Goal: Complete application form

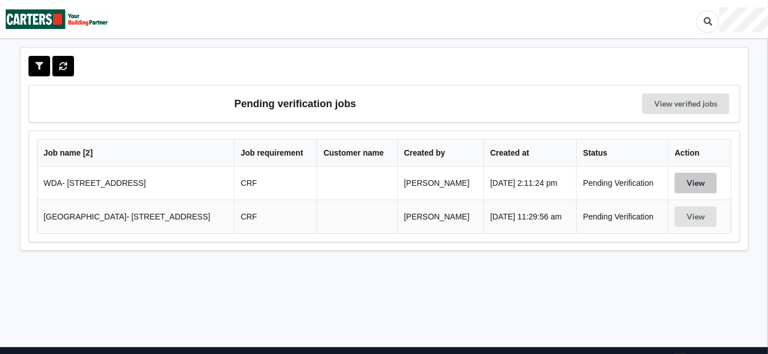
click at [691, 180] on button "View" at bounding box center [696, 182] width 42 height 20
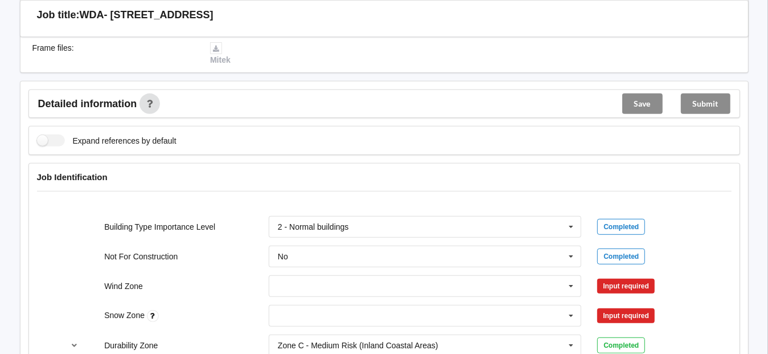
scroll to position [398, 0]
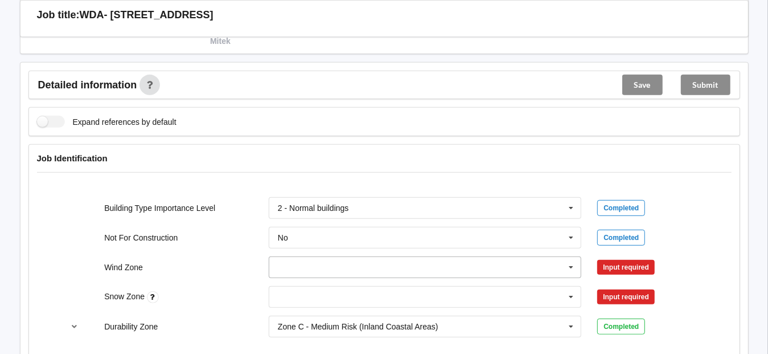
click at [317, 264] on input "text" at bounding box center [426, 267] width 312 height 20
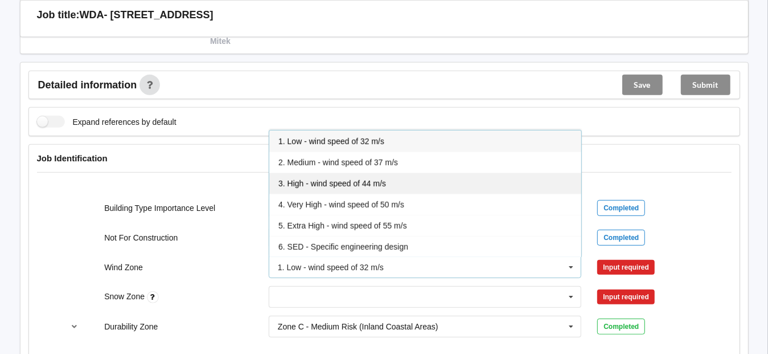
click at [323, 182] on span "3. High - wind speed of 44 m/s" at bounding box center [332, 183] width 108 height 9
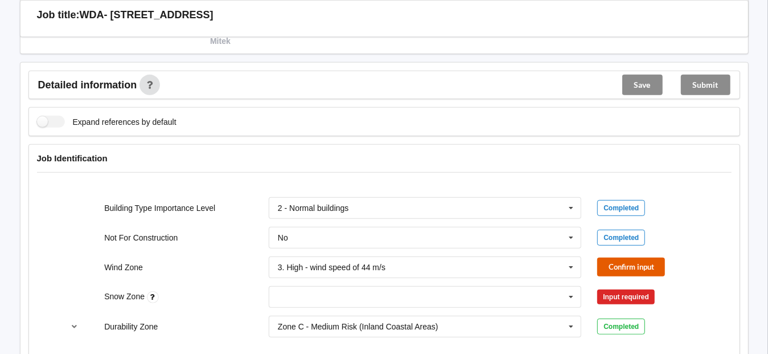
click at [631, 268] on button "Confirm input" at bounding box center [631, 266] width 68 height 19
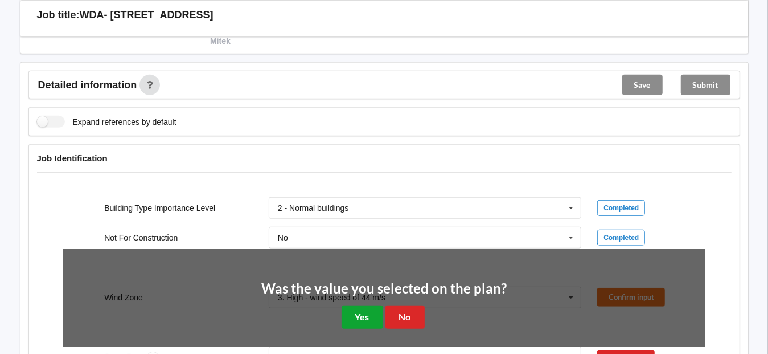
click at [351, 312] on button "Yes" at bounding box center [363, 316] width 42 height 23
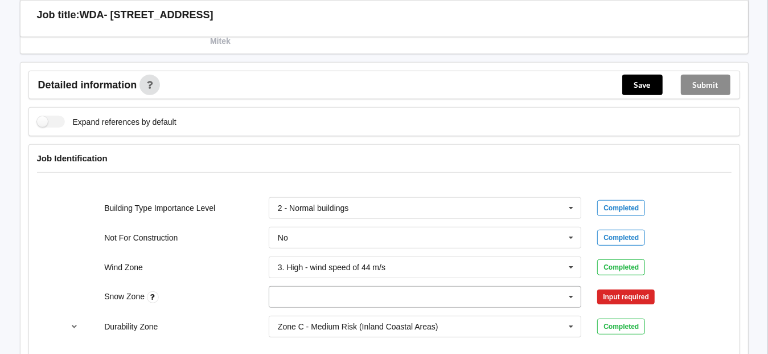
click at [315, 291] on input "text" at bounding box center [426, 296] width 312 height 20
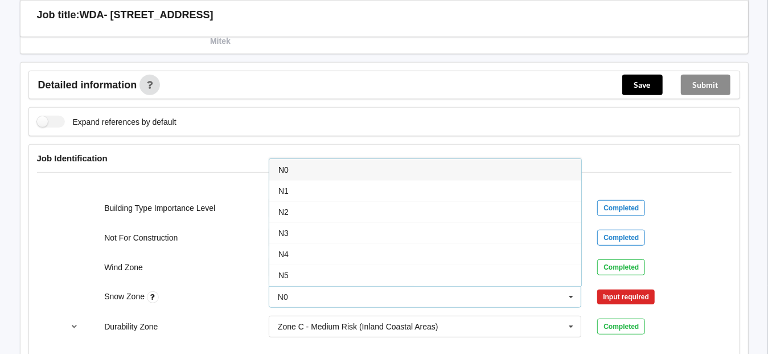
click at [295, 167] on div "N0" at bounding box center [425, 169] width 312 height 21
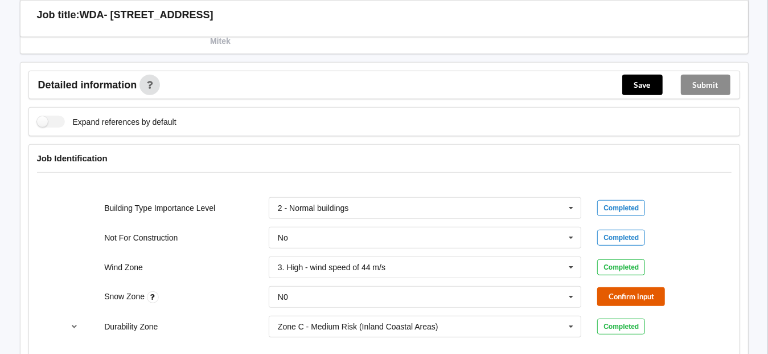
click at [631, 295] on button "Confirm input" at bounding box center [631, 296] width 68 height 19
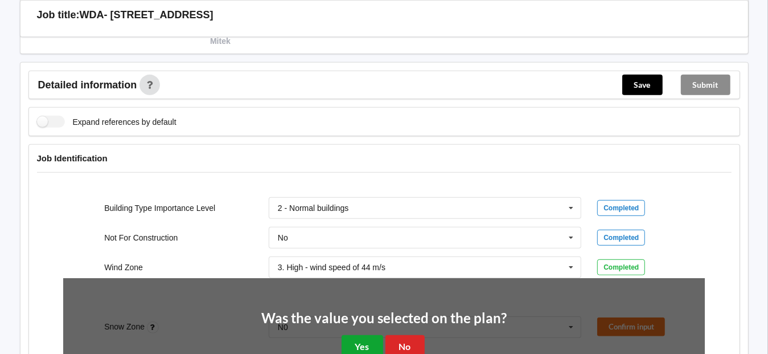
click at [362, 337] on button "Yes" at bounding box center [363, 346] width 42 height 23
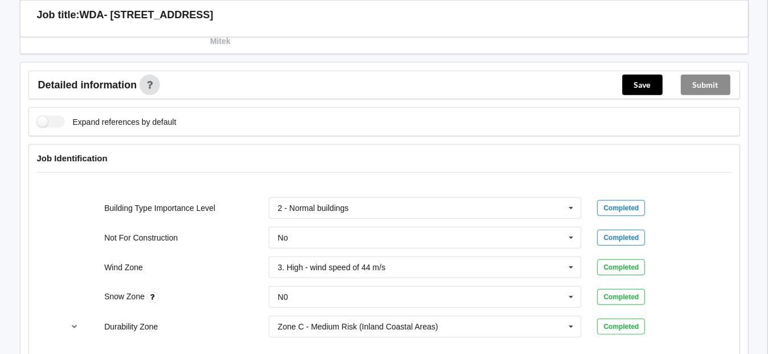
click at [696, 248] on div "Wind Zone 3. High - wind speed of 44 m/s 1. Low - wind speed of 32 m/s 2. Mediu…" at bounding box center [383, 267] width 657 height 38
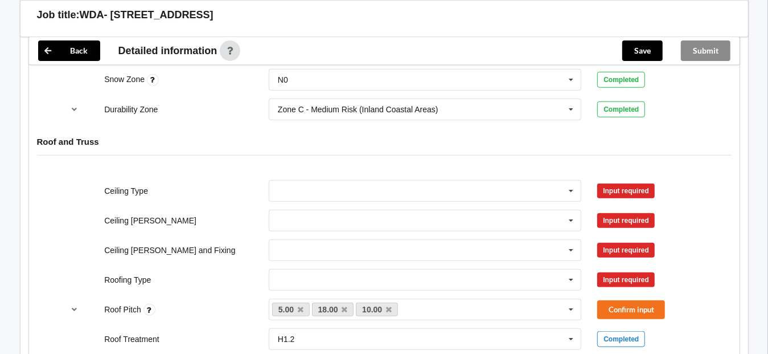
scroll to position [683, 0]
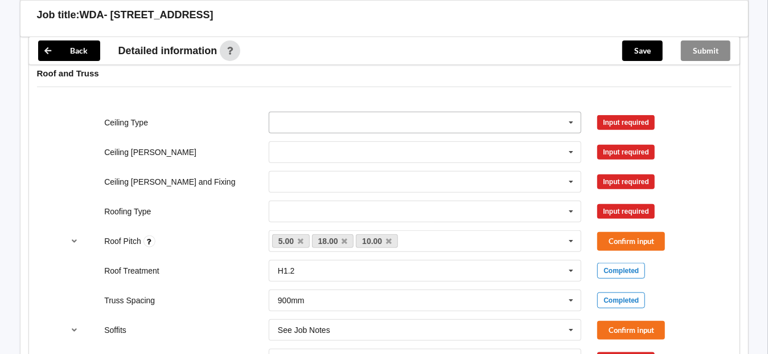
click at [295, 114] on input "text" at bounding box center [426, 122] width 312 height 20
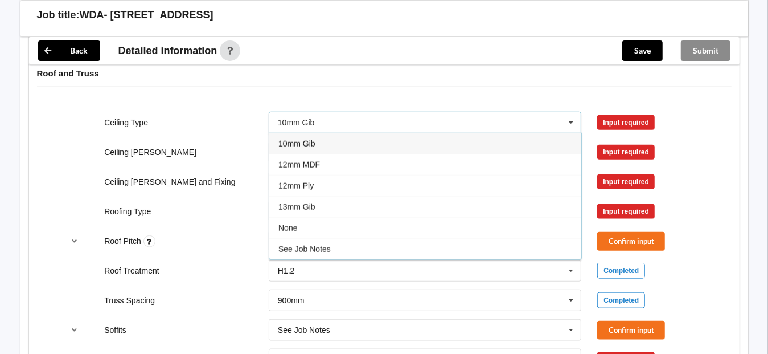
click at [313, 141] on span "10mm Gib" at bounding box center [296, 143] width 37 height 9
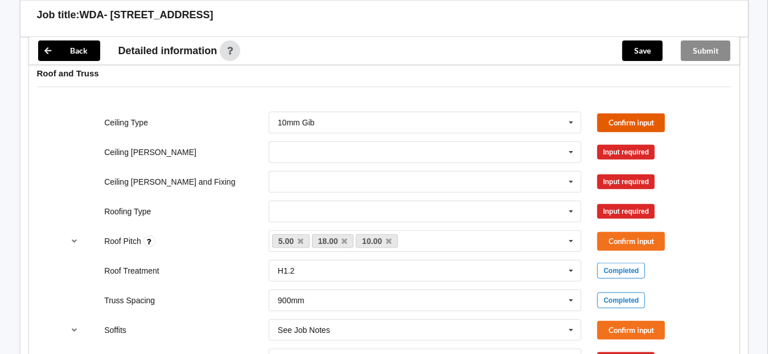
click at [620, 122] on button "Confirm input" at bounding box center [631, 122] width 68 height 19
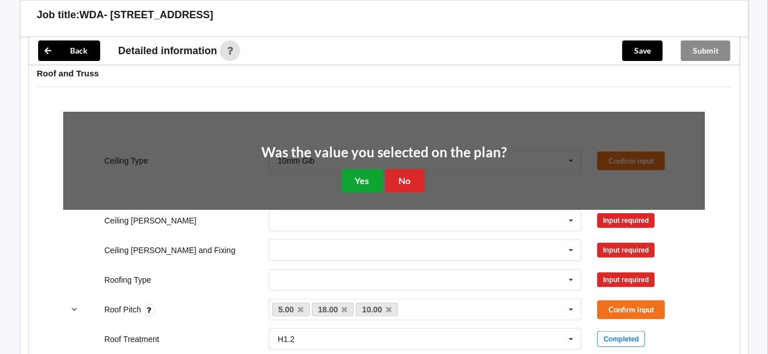
click at [373, 176] on button "Yes" at bounding box center [363, 180] width 42 height 23
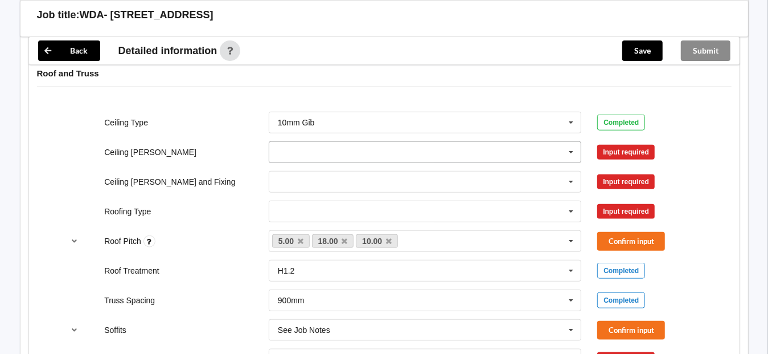
click at [331, 151] on input "text" at bounding box center [426, 152] width 312 height 20
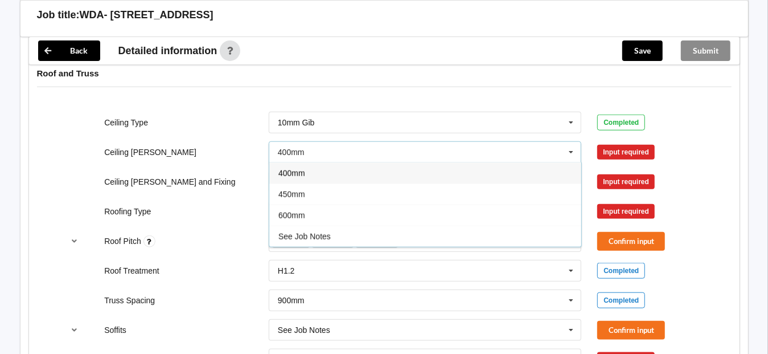
click at [297, 171] on span "400mm" at bounding box center [291, 173] width 27 height 9
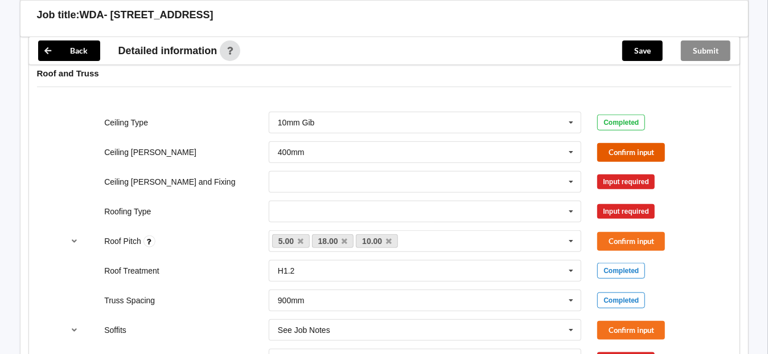
click at [646, 150] on button "Confirm input" at bounding box center [631, 152] width 68 height 19
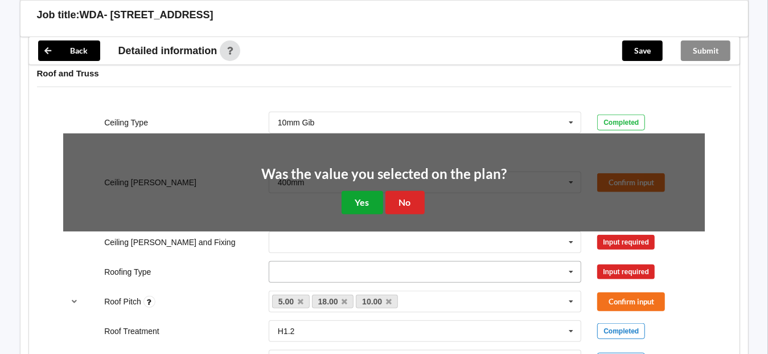
click at [368, 204] on button "Yes" at bounding box center [363, 202] width 42 height 23
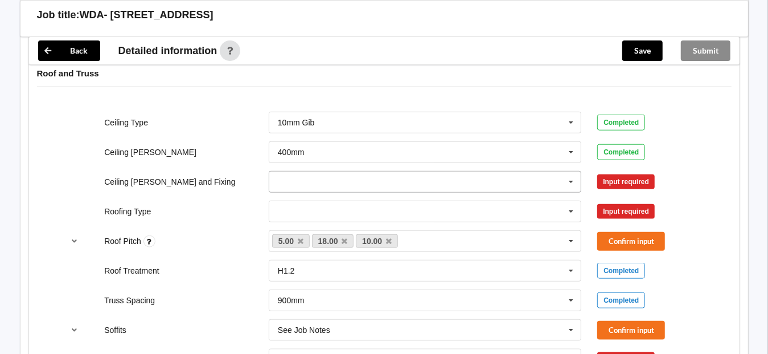
click at [299, 182] on input "text" at bounding box center [426, 181] width 312 height 20
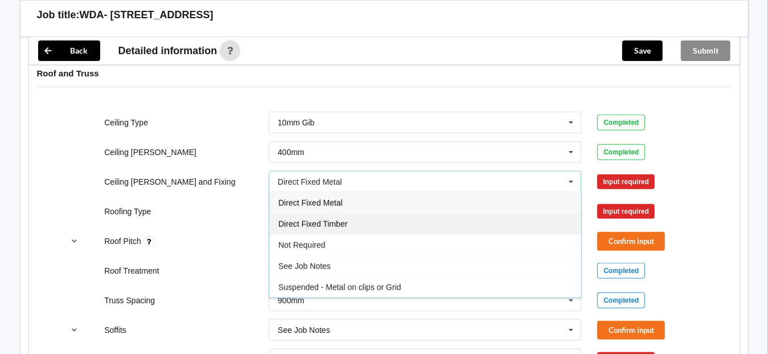
click at [341, 219] on span "Direct Fixed Timber" at bounding box center [312, 223] width 69 height 9
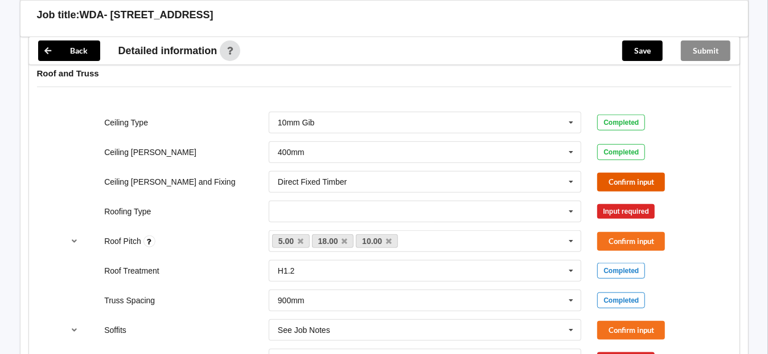
click at [632, 179] on button "Confirm input" at bounding box center [631, 181] width 68 height 19
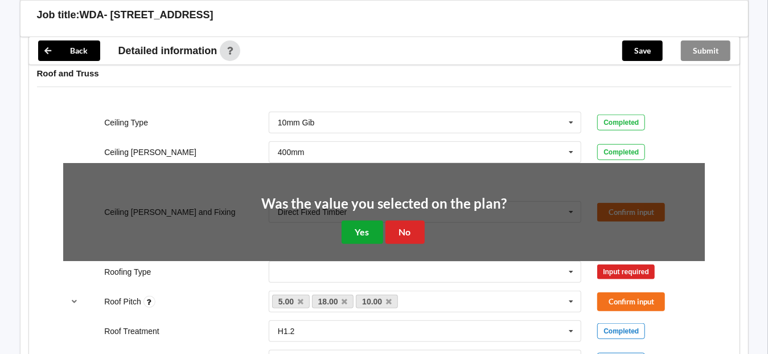
click at [354, 233] on button "Yes" at bounding box center [363, 231] width 42 height 23
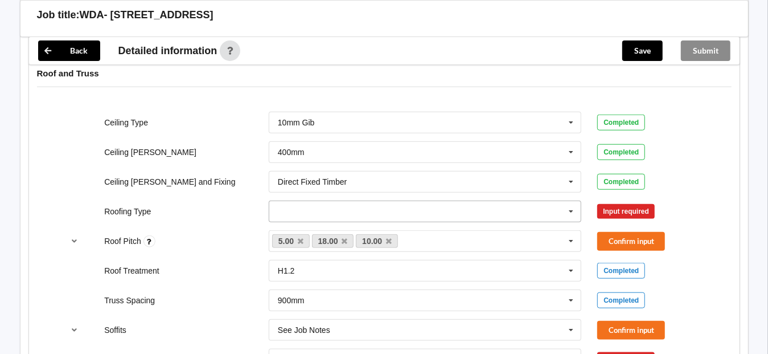
click at [315, 203] on input "text" at bounding box center [426, 211] width 312 height 20
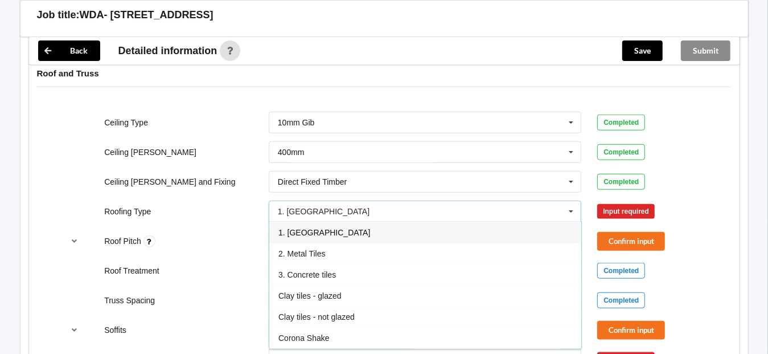
click at [314, 229] on span "1. [GEOGRAPHIC_DATA]" at bounding box center [324, 232] width 92 height 9
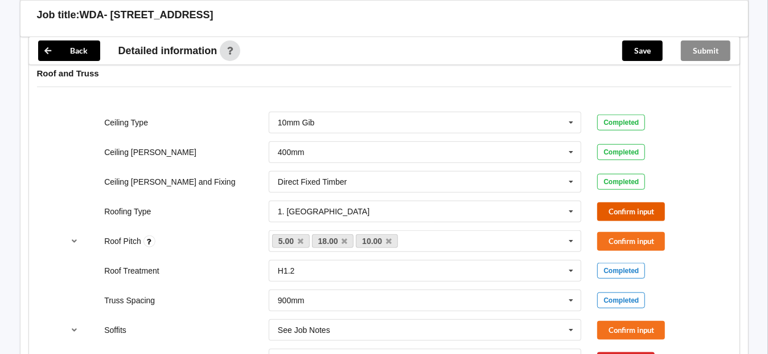
click at [657, 208] on button "Confirm input" at bounding box center [631, 211] width 68 height 19
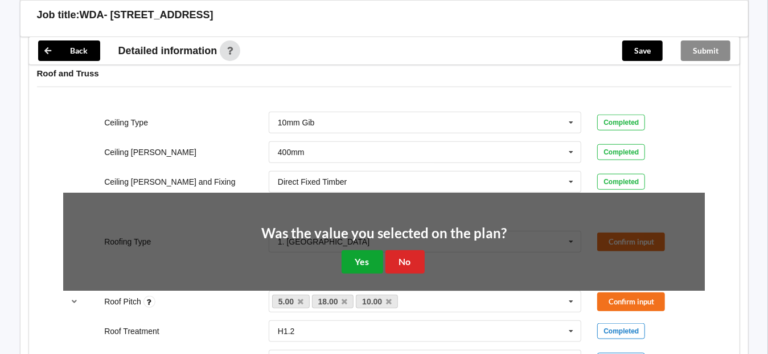
click at [363, 254] on button "Yes" at bounding box center [363, 261] width 42 height 23
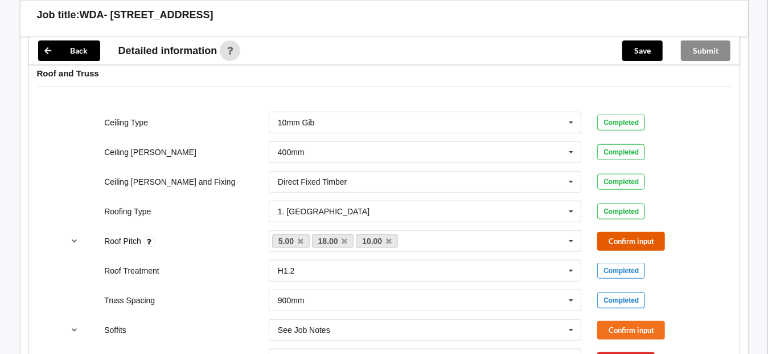
click at [661, 232] on button "Confirm input" at bounding box center [631, 241] width 68 height 19
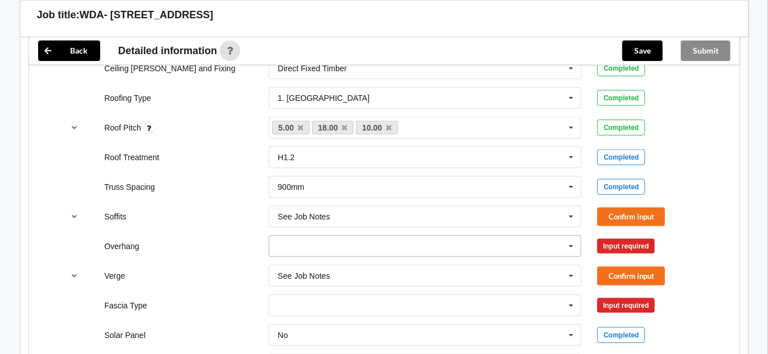
scroll to position [797, 0]
click at [570, 212] on icon at bounding box center [570, 216] width 17 height 21
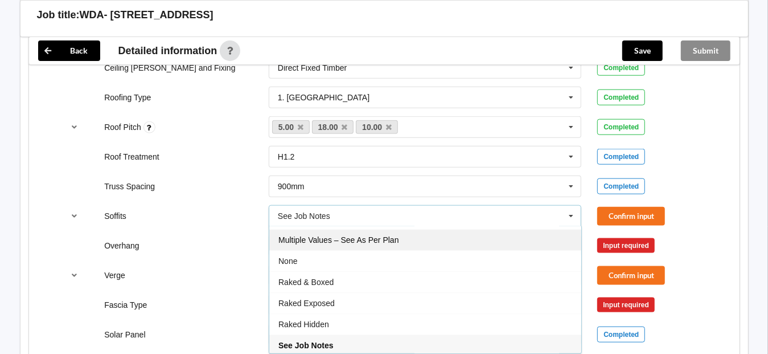
click at [401, 242] on div "Multiple Values – See As Per Plan" at bounding box center [425, 239] width 312 height 21
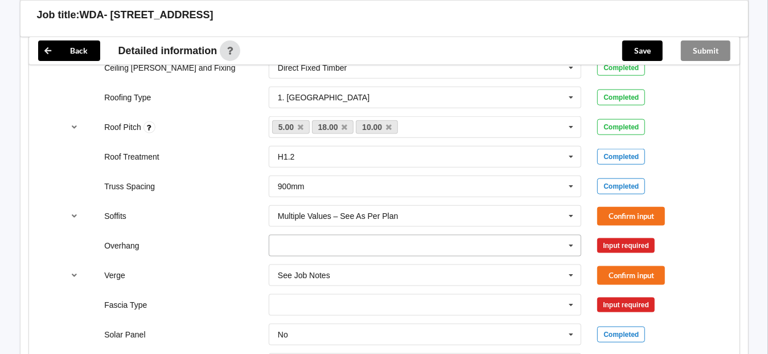
click at [384, 239] on input "text" at bounding box center [426, 245] width 312 height 20
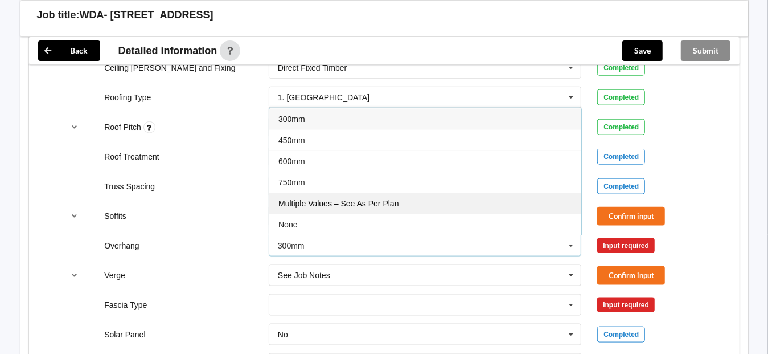
click at [372, 199] on span "Multiple Values – See As Per Plan" at bounding box center [338, 203] width 120 height 9
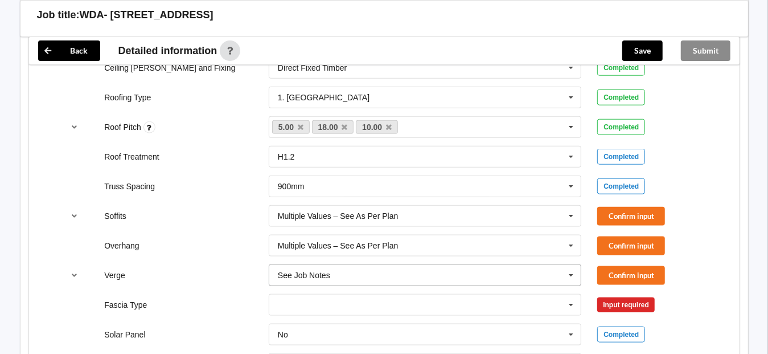
click at [349, 271] on input "text" at bounding box center [426, 275] width 312 height 20
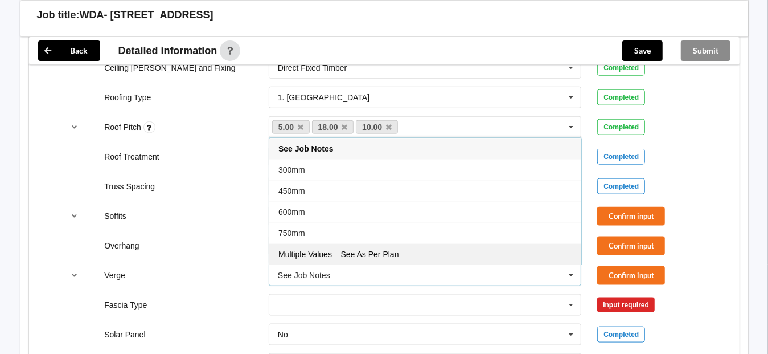
click at [373, 249] on span "Multiple Values – See As Per Plan" at bounding box center [338, 253] width 120 height 9
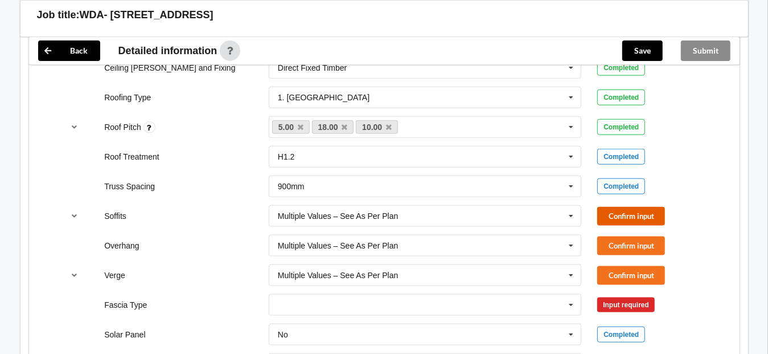
click at [627, 212] on button "Confirm input" at bounding box center [631, 216] width 68 height 19
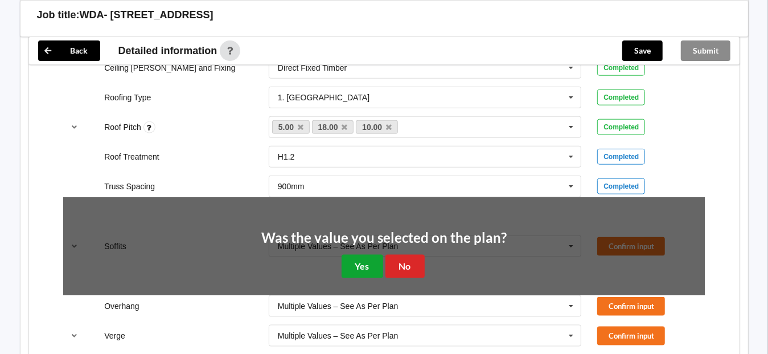
click at [347, 261] on button "Yes" at bounding box center [363, 265] width 42 height 23
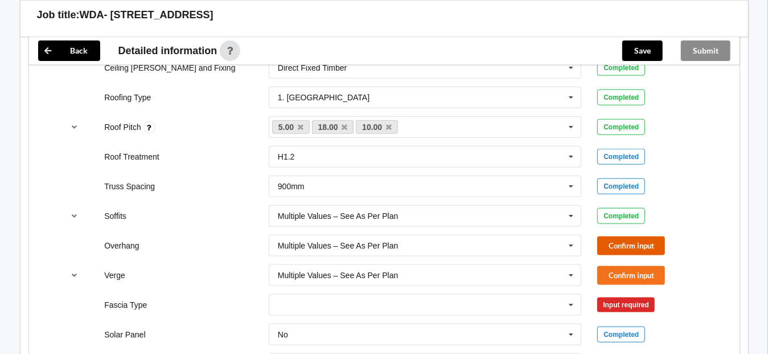
click at [620, 246] on button "Confirm input" at bounding box center [631, 245] width 68 height 19
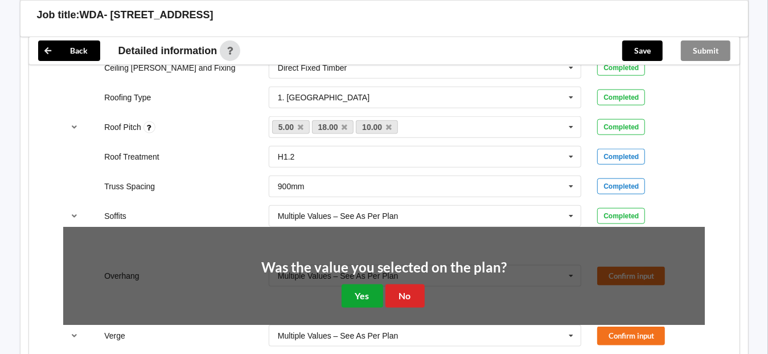
click at [356, 293] on button "Yes" at bounding box center [363, 295] width 42 height 23
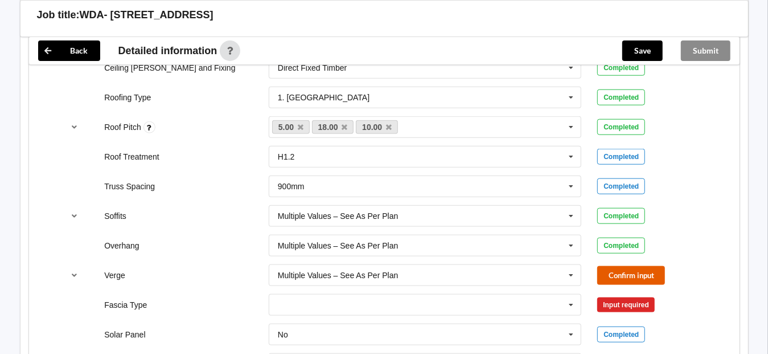
click at [626, 272] on button "Confirm input" at bounding box center [631, 275] width 68 height 19
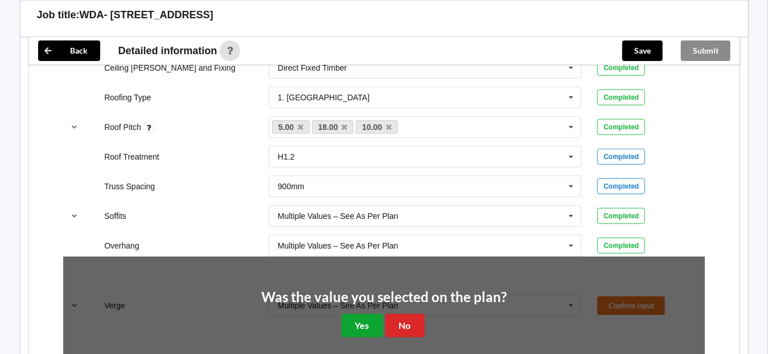
click at [361, 322] on button "Yes" at bounding box center [363, 325] width 42 height 23
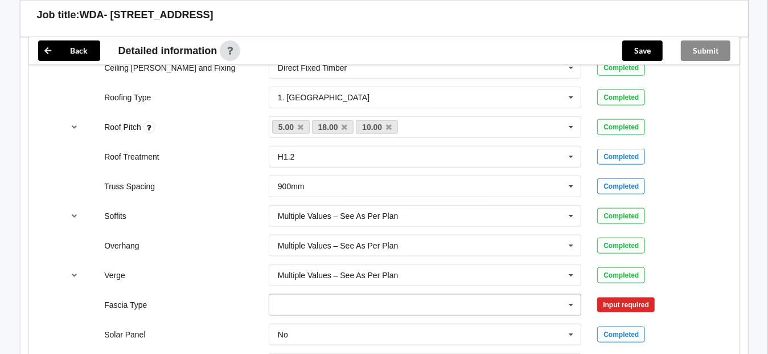
click at [395, 303] on input "text" at bounding box center [426, 304] width 312 height 20
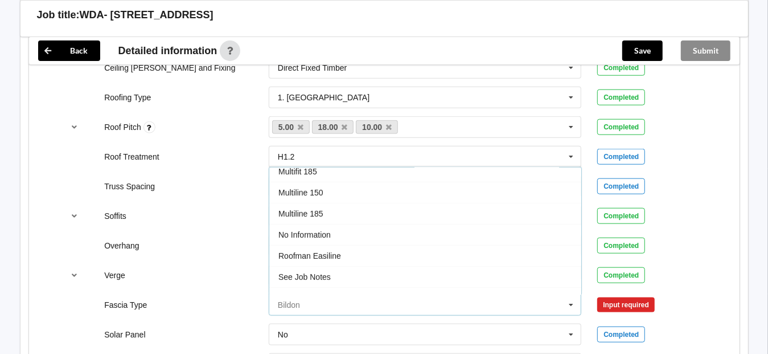
scroll to position [342, 0]
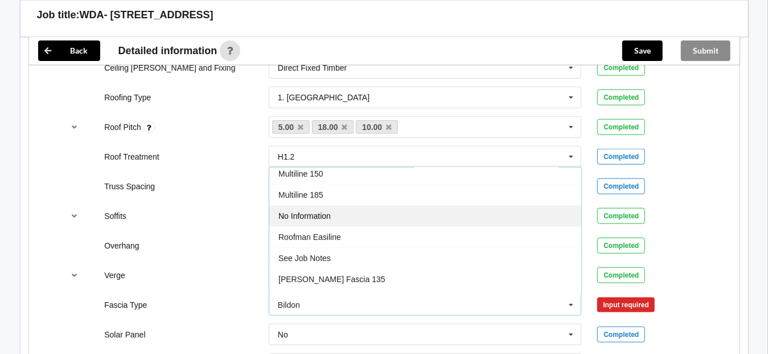
click at [351, 215] on div "No Information" at bounding box center [425, 215] width 312 height 21
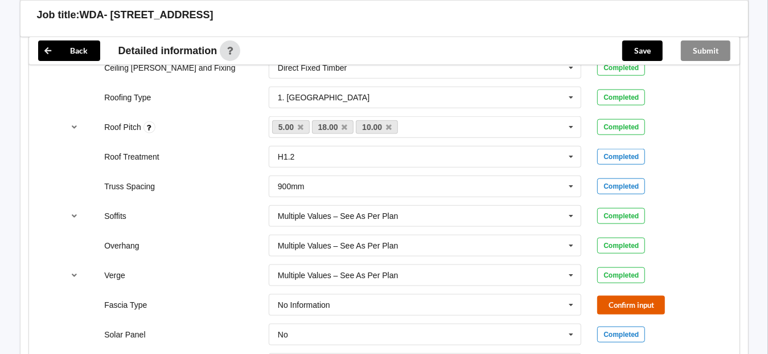
click at [637, 302] on button "Confirm input" at bounding box center [631, 304] width 68 height 19
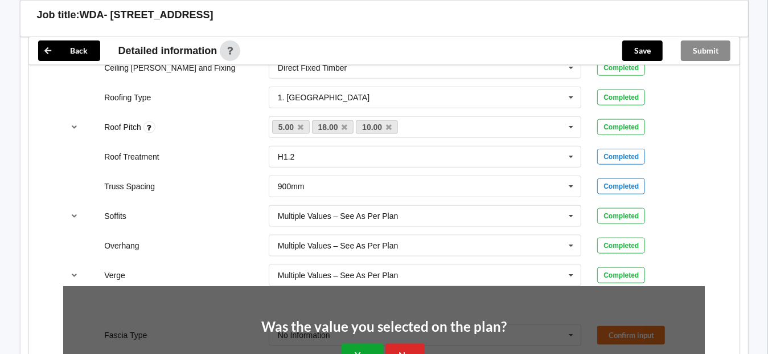
click at [374, 343] on button "Yes" at bounding box center [363, 354] width 42 height 23
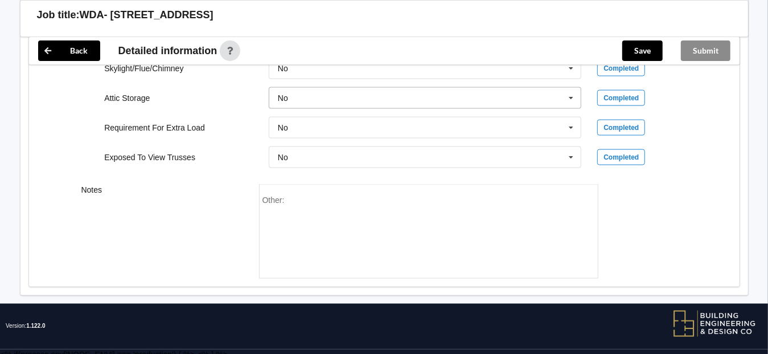
scroll to position [1096, 0]
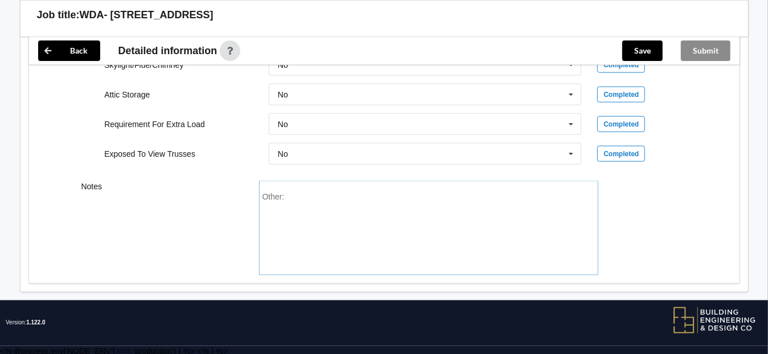
click at [371, 213] on div "Other:" at bounding box center [428, 232] width 332 height 80
click at [646, 54] on button "Save" at bounding box center [642, 50] width 40 height 20
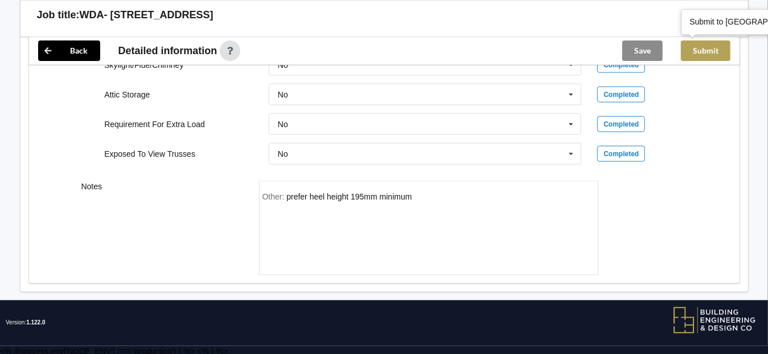
click at [713, 45] on button "Submit" at bounding box center [706, 50] width 50 height 20
